Goal: Book appointment/travel/reservation

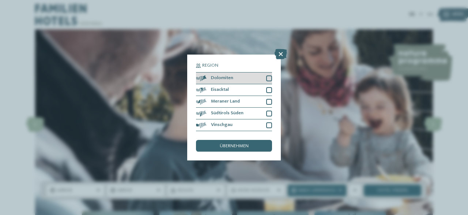
click at [271, 75] on div "Dolomiten" at bounding box center [234, 78] width 76 height 12
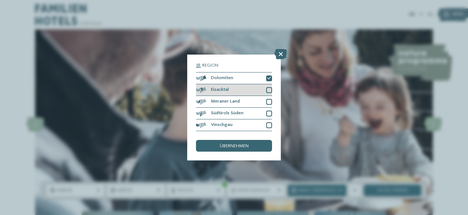
click at [269, 91] on div at bounding box center [269, 90] width 6 height 6
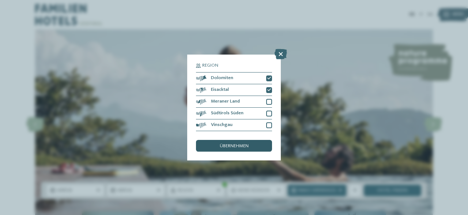
click at [242, 143] on div "übernehmen" at bounding box center [234, 146] width 76 height 12
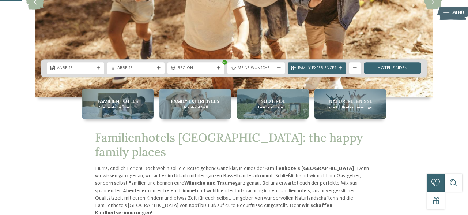
scroll to position [125, 0]
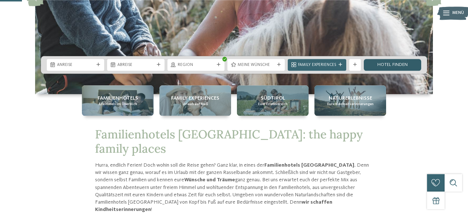
click at [380, 61] on link "Hotel finden" at bounding box center [392, 65] width 57 height 12
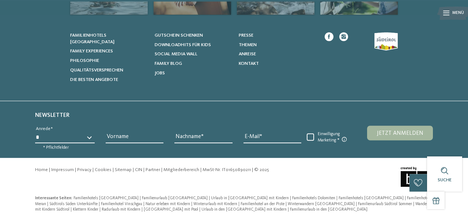
scroll to position [1460, 0]
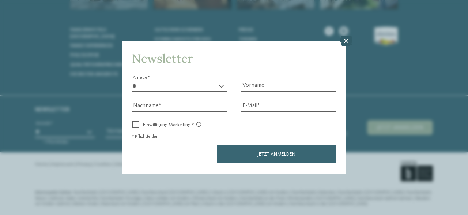
click at [342, 36] on icon at bounding box center [346, 41] width 12 height 10
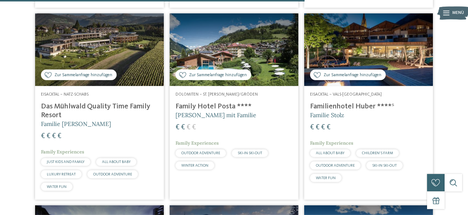
scroll to position [946, 0]
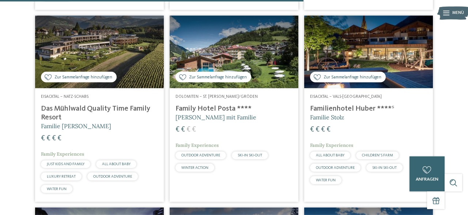
click at [393, 75] on img at bounding box center [368, 52] width 129 height 72
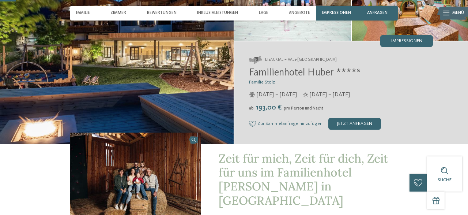
scroll to position [95, 0]
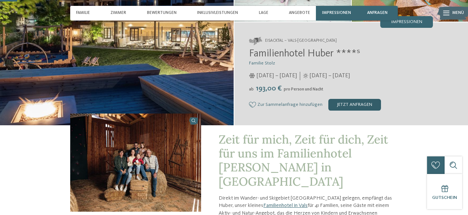
click at [360, 102] on div "jetzt anfragen" at bounding box center [354, 105] width 53 height 12
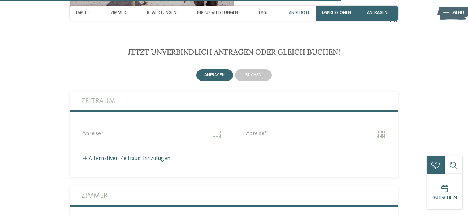
scroll to position [1870, 0]
